Goal: Go to known website: Access a specific website the user already knows

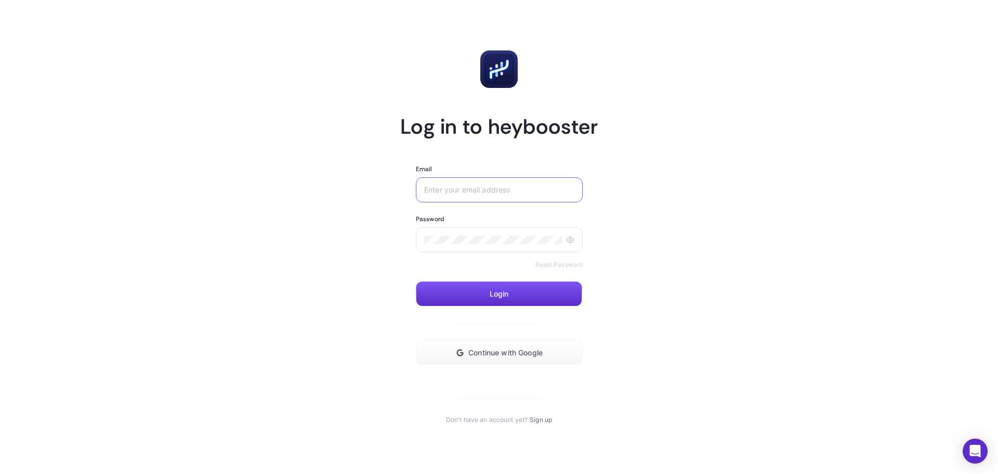
click at [489, 189] on input "Email" at bounding box center [499, 190] width 150 height 8
click at [473, 352] on span "Continue with Google" at bounding box center [506, 352] width 74 height 8
